Goal: Register for event/course

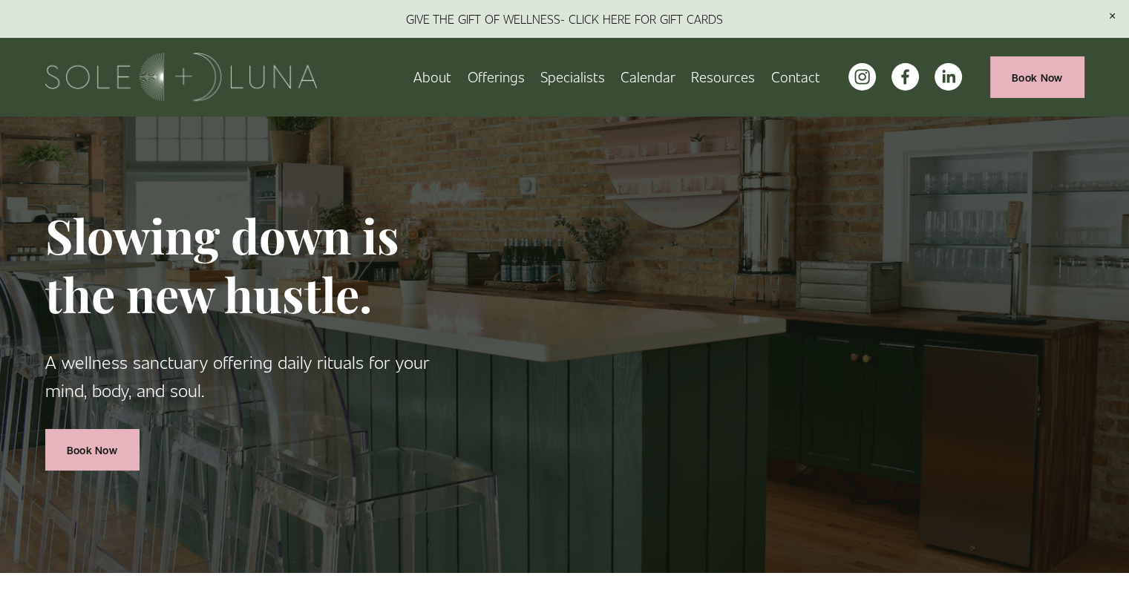
click at [0, 0] on span "Charm School!" at bounding box center [0, 0] width 0 height 0
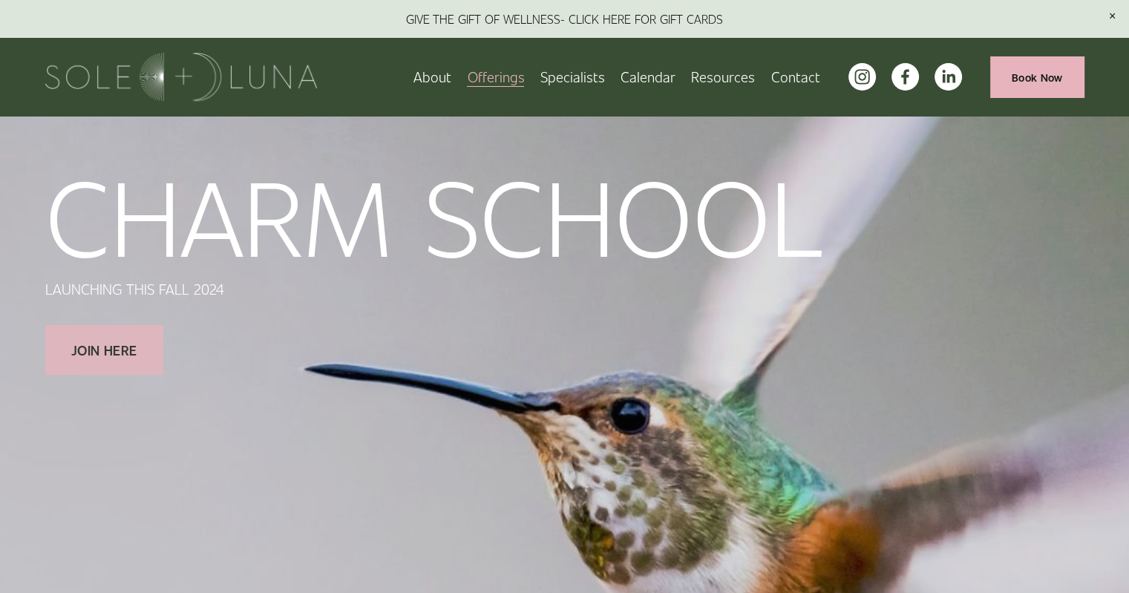
click at [107, 350] on link "JOIN HERE" at bounding box center [104, 349] width 118 height 49
click at [532, 237] on p "CHARM SCHOOL" at bounding box center [434, 213] width 778 height 105
click at [93, 340] on link "JOIN HERE" at bounding box center [104, 349] width 118 height 49
click at [654, 79] on link "Calendar" at bounding box center [647, 77] width 55 height 26
